Goal: Transaction & Acquisition: Purchase product/service

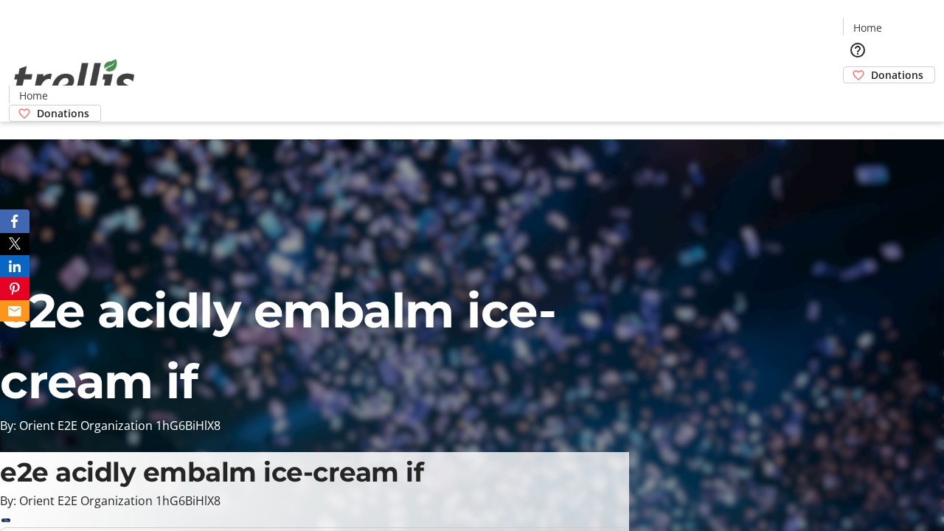
click at [902, 22] on span "Sign Up" at bounding box center [908, 21] width 43 height 18
type input "[PERSON_NAME][EMAIL_ADDRESS][DOMAIN_NAME]"
type input "[PERSON_NAME]"
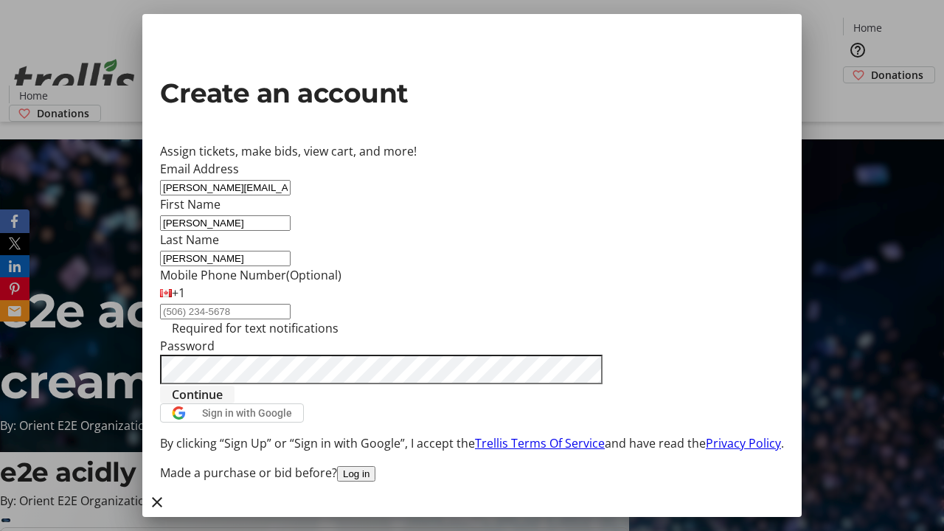
click at [223, 403] on span "Continue" at bounding box center [197, 395] width 51 height 18
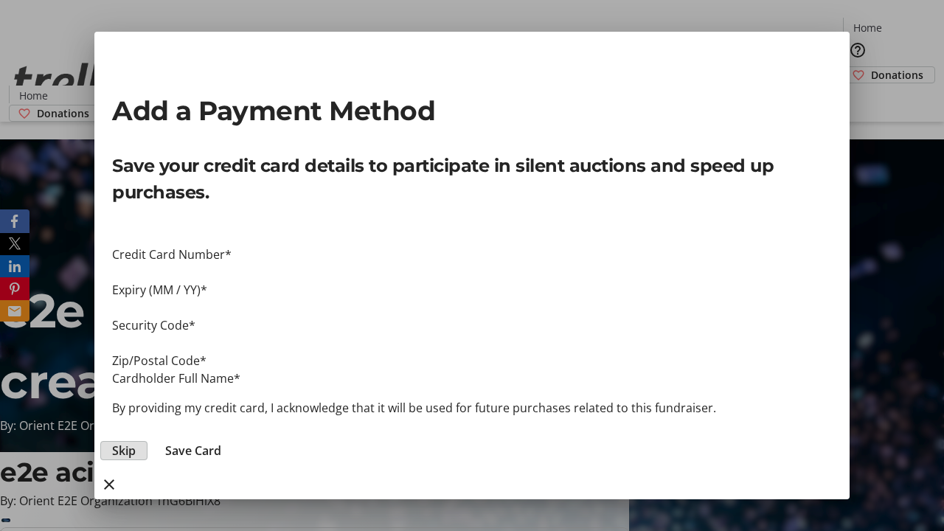
click at [136, 442] on span "Skip" at bounding box center [124, 451] width 24 height 18
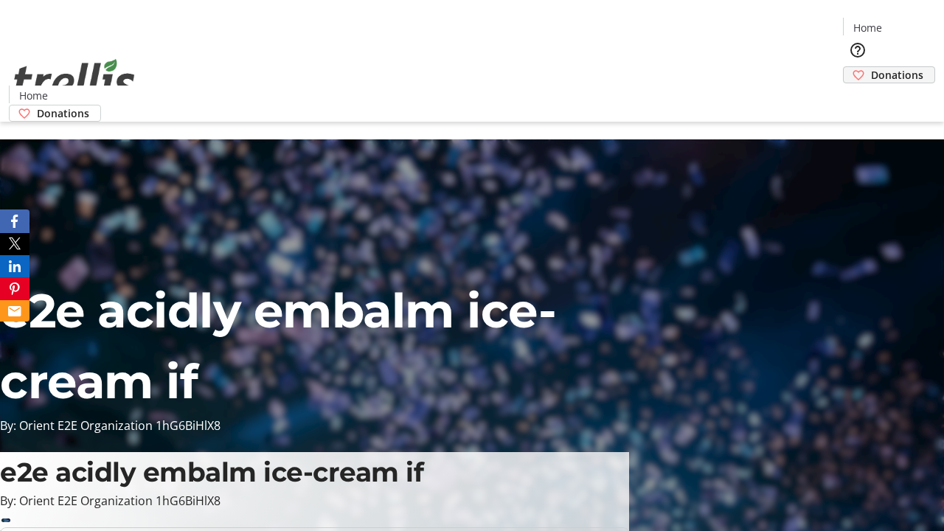
click at [871, 67] on span "Donations" at bounding box center [897, 74] width 52 height 15
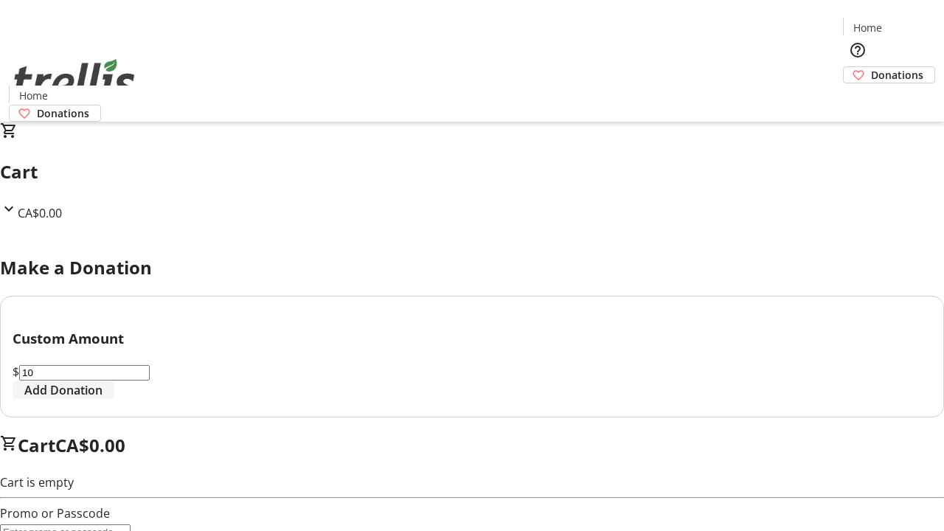
click at [103, 399] on span "Add Donation" at bounding box center [63, 390] width 78 height 18
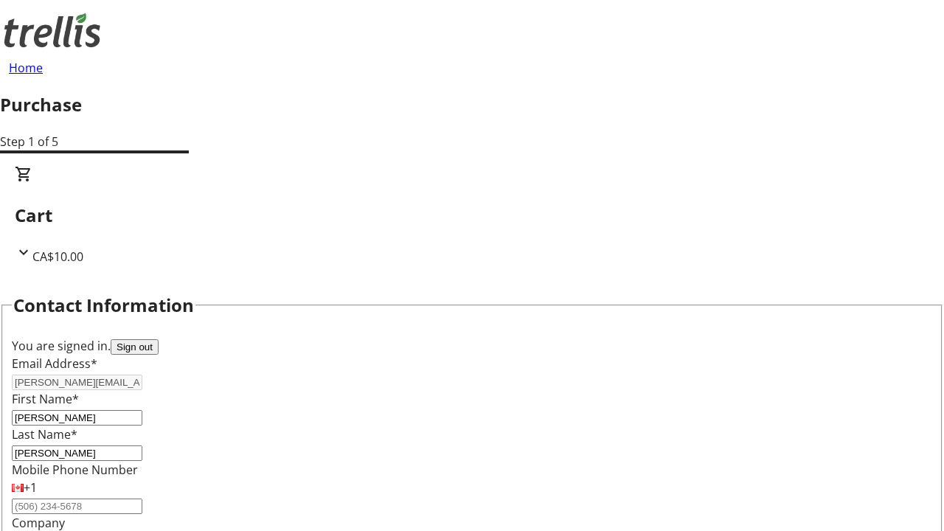
select select "CA"
select select "BC"
type input "Kelowna"
type input "V1Y 0C2"
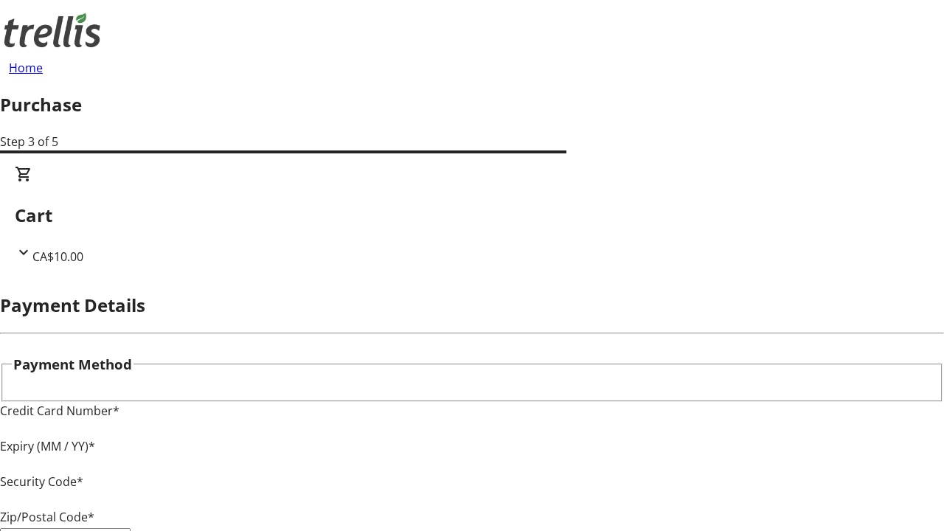
type input "V1Y 0C2"
